Goal: Information Seeking & Learning: Learn about a topic

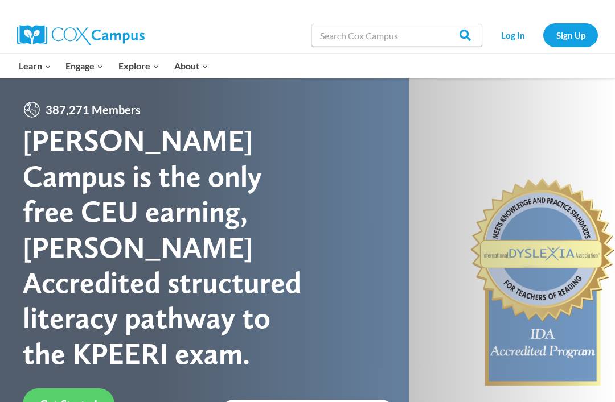
click at [517, 35] on link "Log In" at bounding box center [513, 34] width 50 height 23
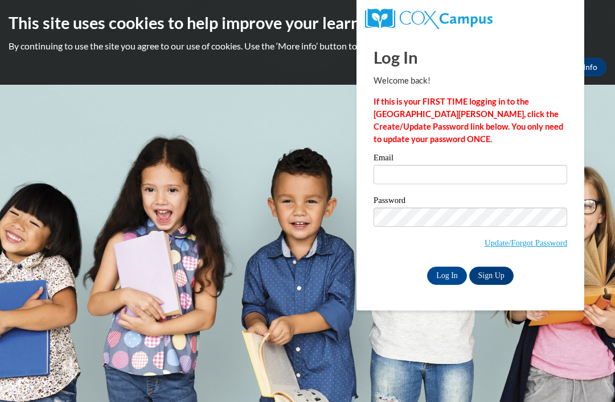
click at [409, 172] on input "Email" at bounding box center [469, 174] width 193 height 19
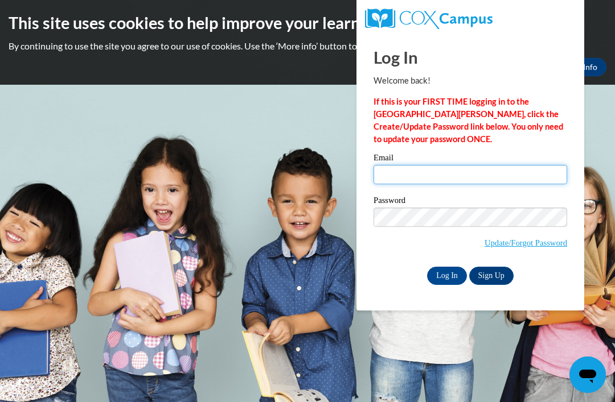
type input "[EMAIL_ADDRESS][DOMAIN_NAME]"
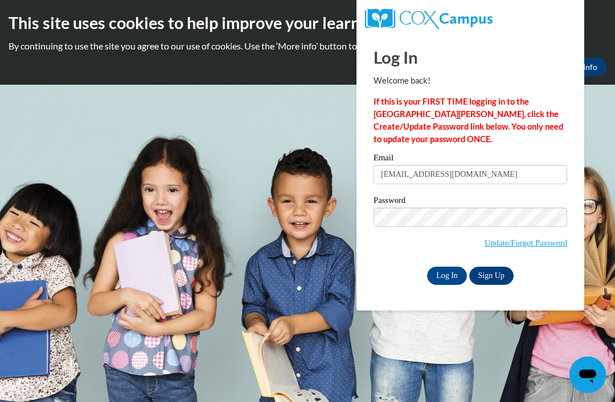
click at [447, 275] on input "Log In" at bounding box center [447, 276] width 40 height 18
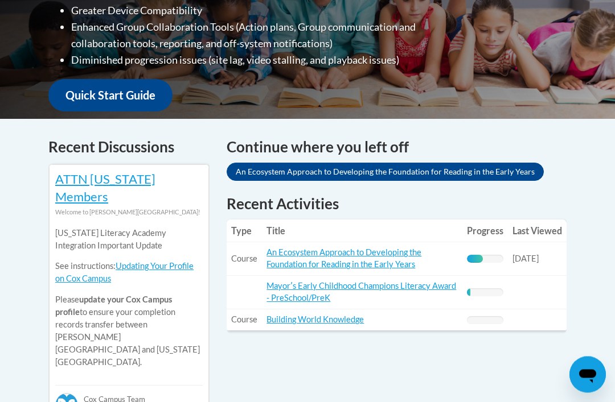
scroll to position [377, 0]
click at [353, 257] on link "An Ecosystem Approach to Developing the Foundation for Reading in the Early Yea…" at bounding box center [343, 259] width 155 height 22
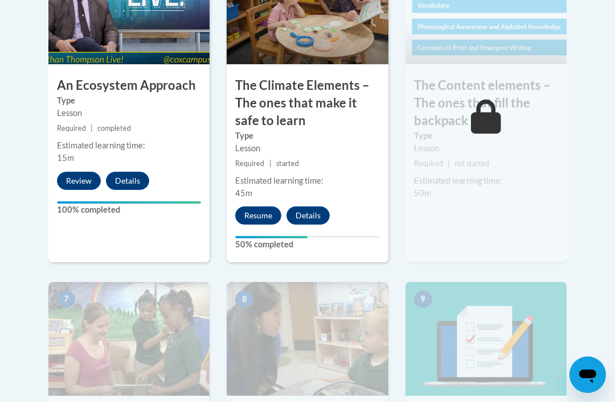
scroll to position [822, 0]
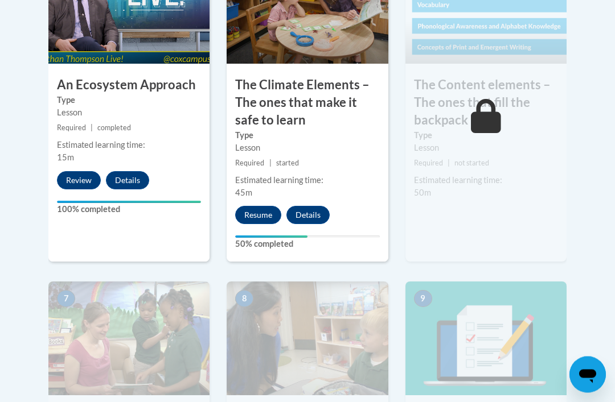
click at [254, 218] on button "Resume" at bounding box center [258, 216] width 46 height 18
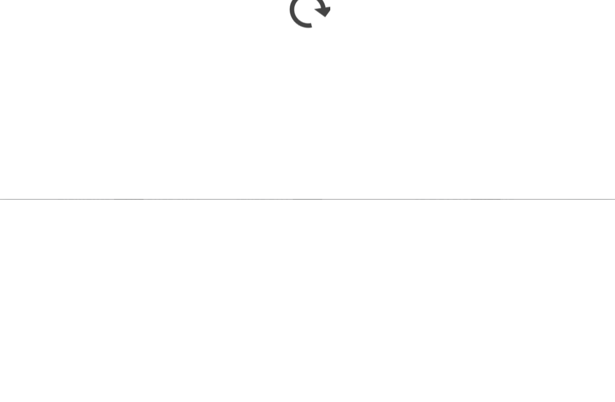
scroll to position [1062, 0]
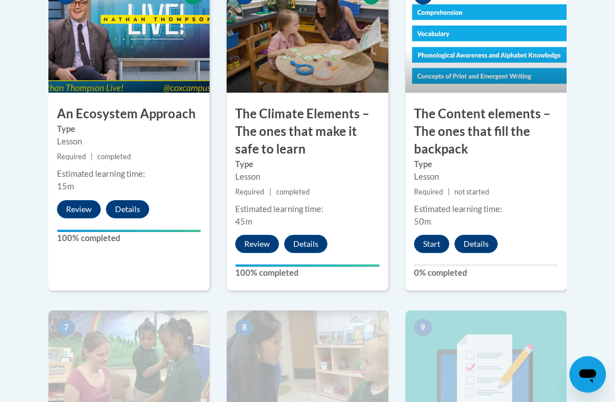
scroll to position [794, 0]
click at [435, 238] on button "Start" at bounding box center [431, 244] width 35 height 18
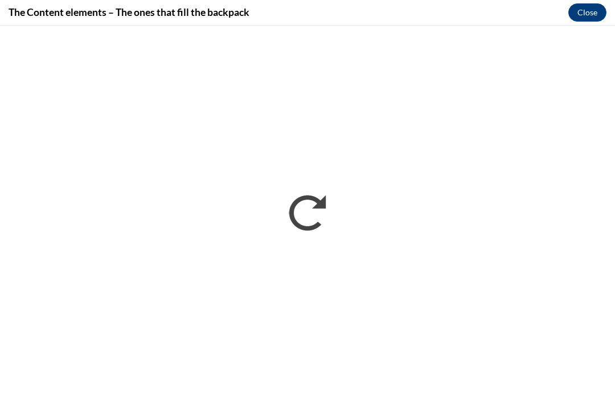
scroll to position [959, 0]
click at [583, 13] on button "Close" at bounding box center [587, 12] width 38 height 18
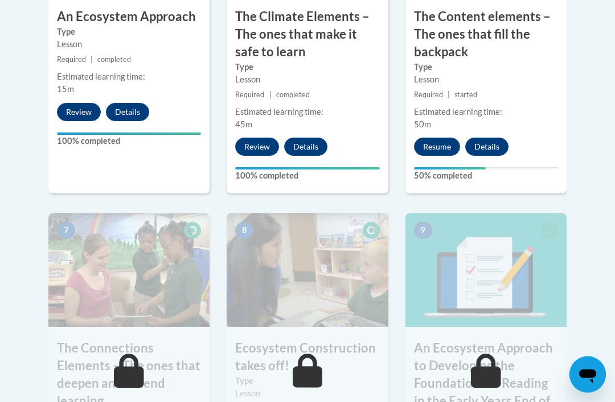
scroll to position [861, 0]
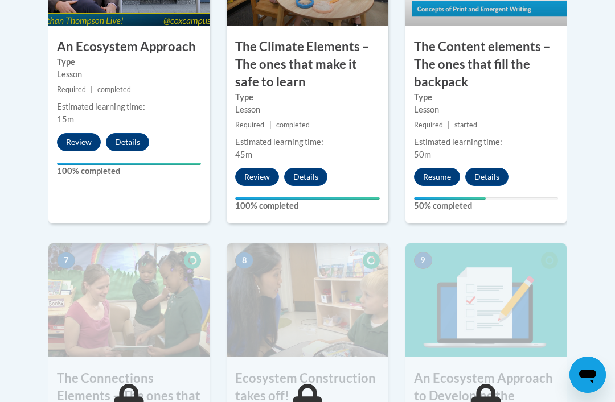
click at [439, 170] on button "Resume" at bounding box center [437, 177] width 46 height 18
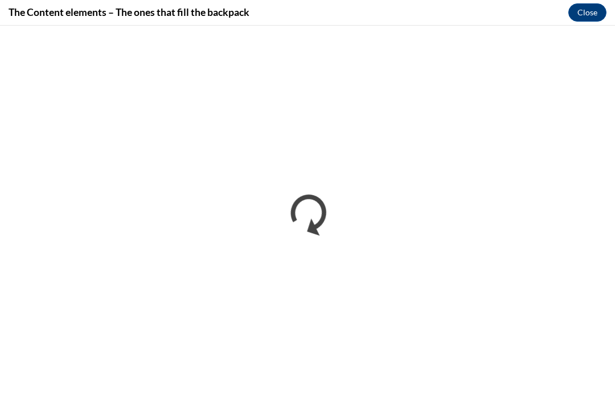
scroll to position [0, 0]
